Goal: Navigation & Orientation: Find specific page/section

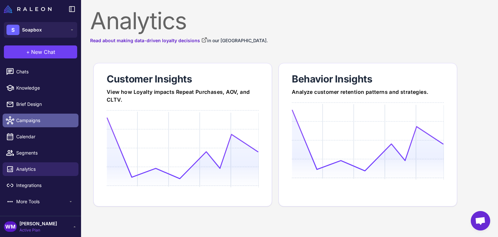
click at [39, 117] on span "Campaigns" at bounding box center [44, 120] width 57 height 7
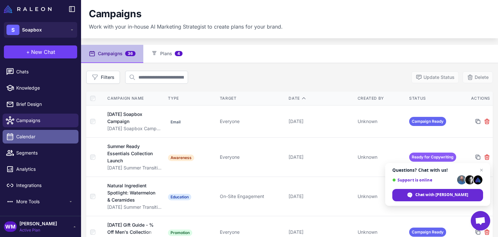
click at [53, 136] on span "Calendar" at bounding box center [44, 136] width 57 height 7
